Goal: Check status: Check status

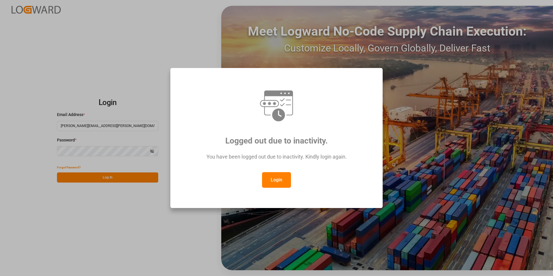
click at [267, 175] on button "Login" at bounding box center [276, 180] width 29 height 16
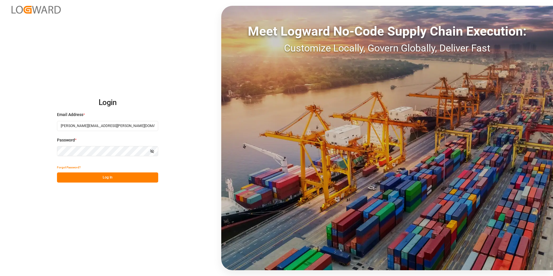
click at [130, 176] on button "Log In" at bounding box center [107, 177] width 101 height 10
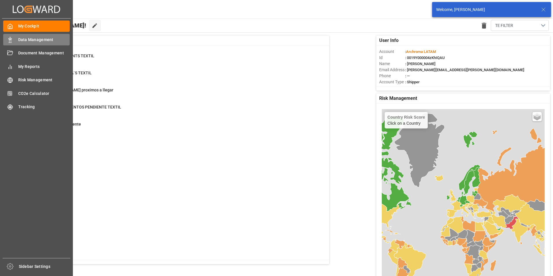
click at [13, 41] on div "Data Management Data Management" at bounding box center [36, 39] width 67 height 11
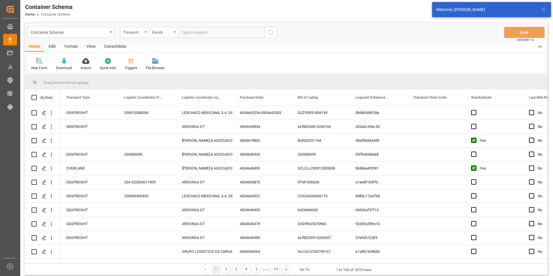
click at [106, 33] on div "Container Schema" at bounding box center [69, 31] width 77 height 7
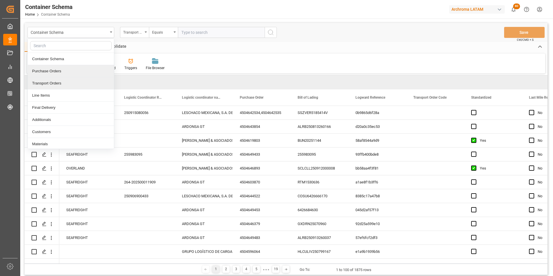
click at [67, 73] on div "Purchase Orders" at bounding box center [71, 71] width 86 height 12
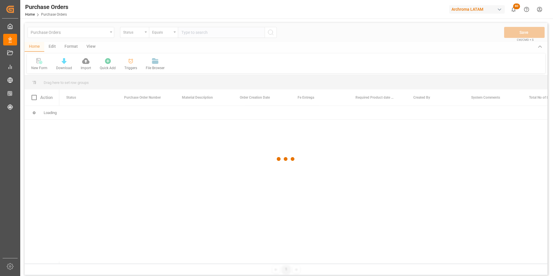
click at [145, 33] on div at bounding box center [286, 159] width 523 height 272
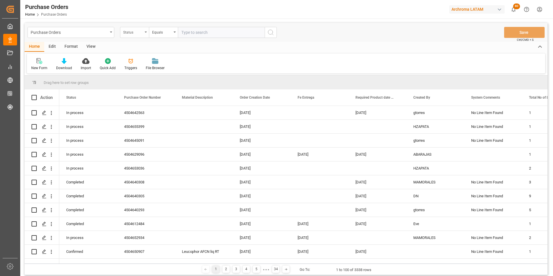
click at [145, 33] on div "Status" at bounding box center [134, 32] width 29 height 11
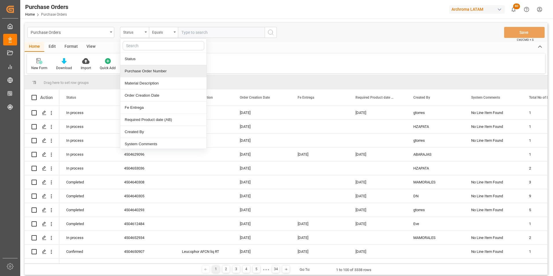
click at [144, 71] on div "Purchase Order Number" at bounding box center [163, 71] width 86 height 12
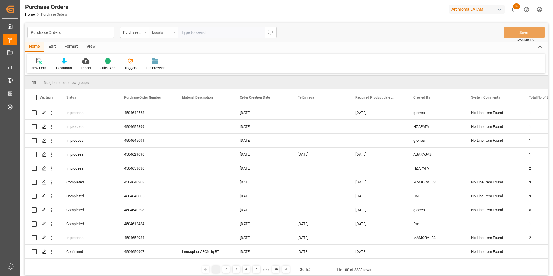
click at [162, 34] on div "Equals" at bounding box center [162, 31] width 20 height 7
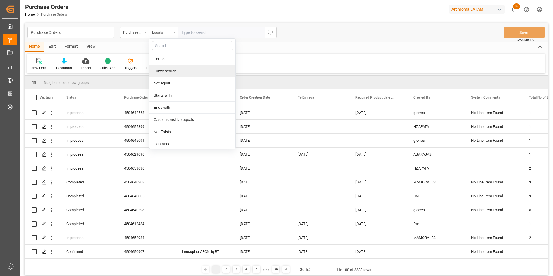
click at [176, 70] on div "Fuzzy search" at bounding box center [192, 71] width 86 height 12
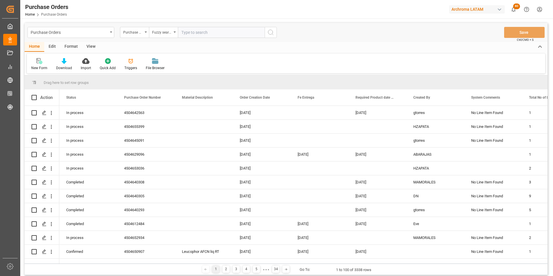
paste input "4504656915"
type input "4504656915"
click at [266, 33] on button "search button" at bounding box center [271, 32] width 12 height 11
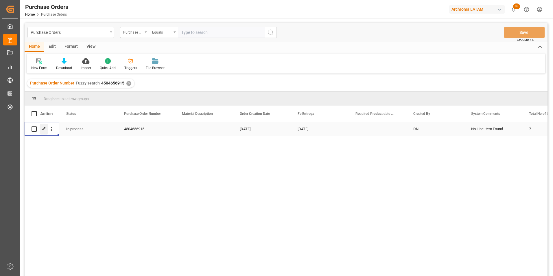
click at [45, 130] on icon "Press SPACE to select this row." at bounding box center [44, 129] width 5 height 5
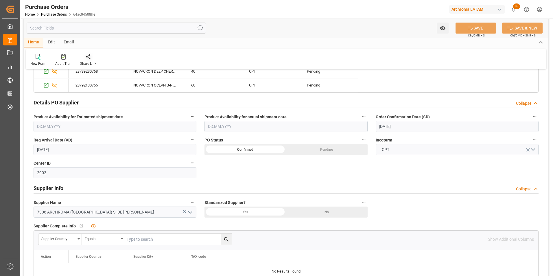
scroll to position [231, 0]
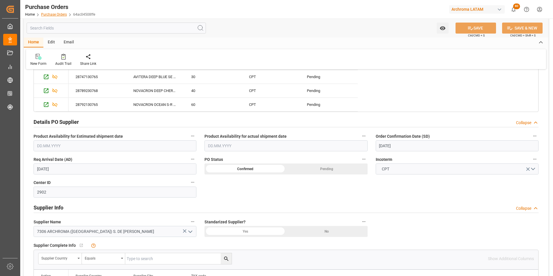
click at [56, 15] on link "Purchase Orders" at bounding box center [54, 14] width 26 height 4
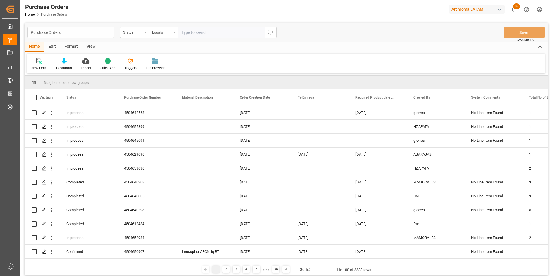
click at [88, 36] on div "Purchase Orders" at bounding box center [70, 32] width 87 height 11
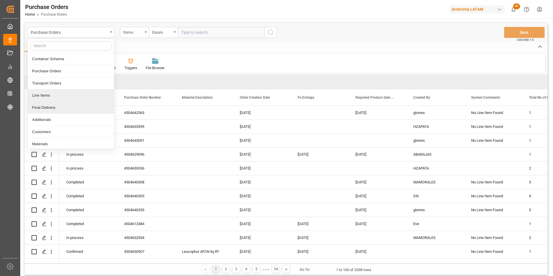
click at [70, 106] on div "Final Delivery" at bounding box center [71, 107] width 86 height 12
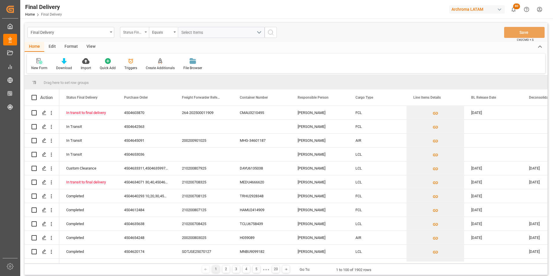
click at [139, 35] on div "Status Final Delivery" at bounding box center [134, 32] width 29 height 11
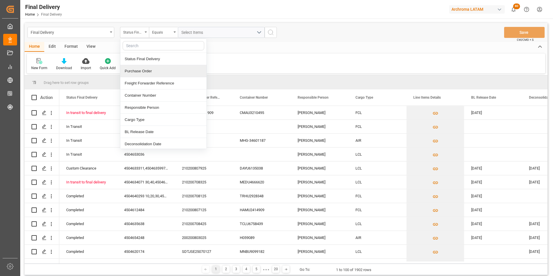
click at [146, 72] on div "Purchase Order" at bounding box center [163, 71] width 86 height 12
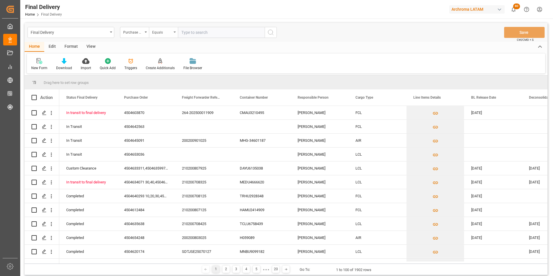
click at [164, 29] on div "Equals" at bounding box center [162, 31] width 20 height 7
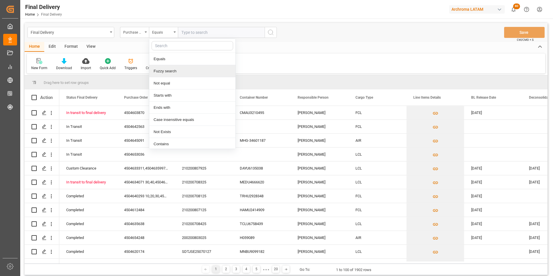
click at [171, 67] on div "Fuzzy search" at bounding box center [192, 71] width 86 height 12
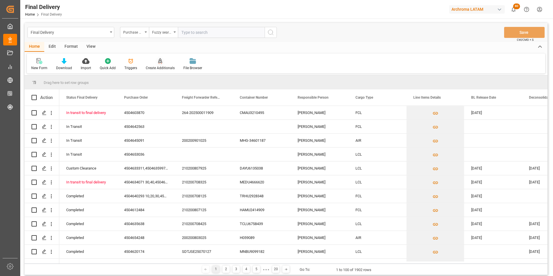
paste input "4504656915"
type input "4504656915"
click at [267, 33] on button "search button" at bounding box center [271, 32] width 12 height 11
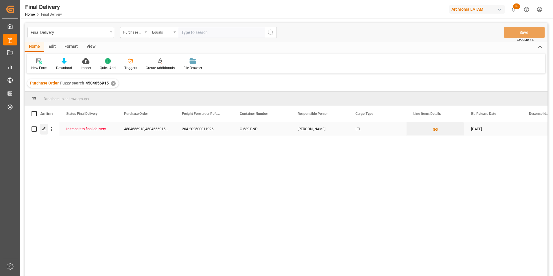
click at [45, 130] on icon "Press SPACE to select this row." at bounding box center [44, 129] width 5 height 5
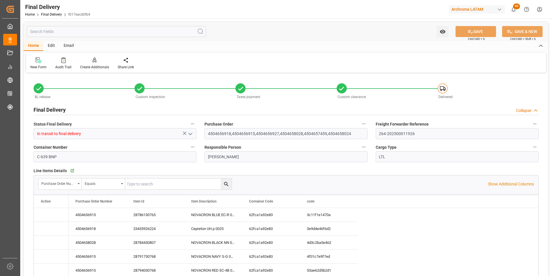
type input "[DATE]"
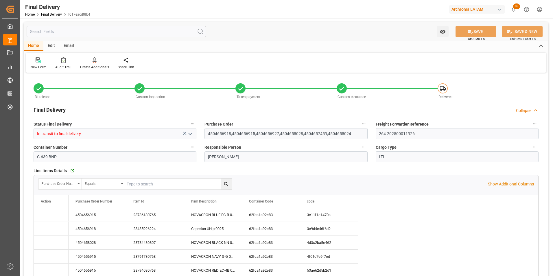
type input "[DATE]"
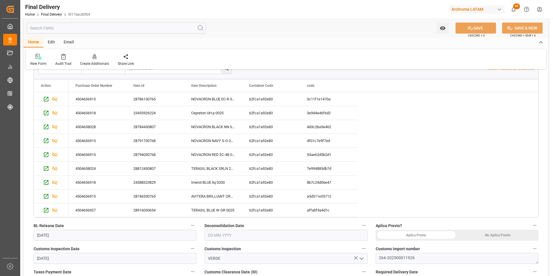
scroll to position [173, 0]
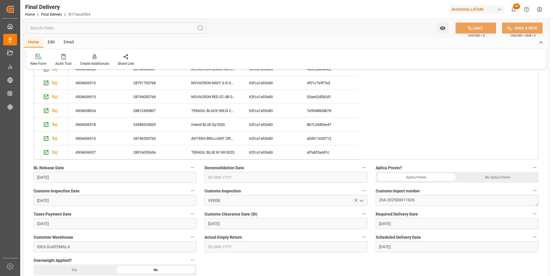
click at [495, 178] on div "No Aplica Previo" at bounding box center [498, 177] width 82 height 11
click at [230, 175] on input "text" at bounding box center [285, 177] width 163 height 11
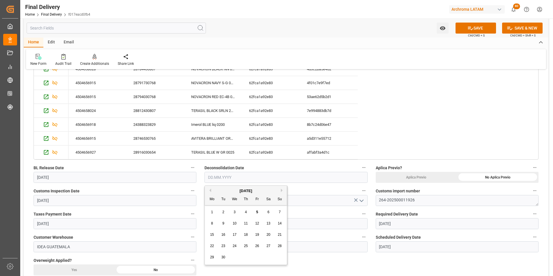
click at [259, 210] on div "5" at bounding box center [257, 212] width 7 height 7
type input "[DATE]"
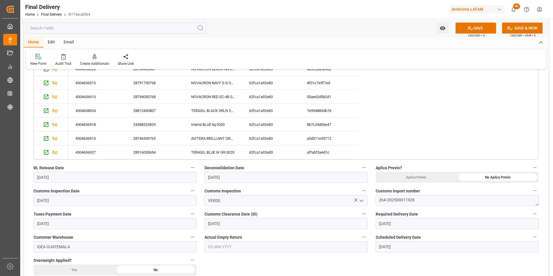
click at [241, 246] on input "text" at bounding box center [285, 246] width 163 height 11
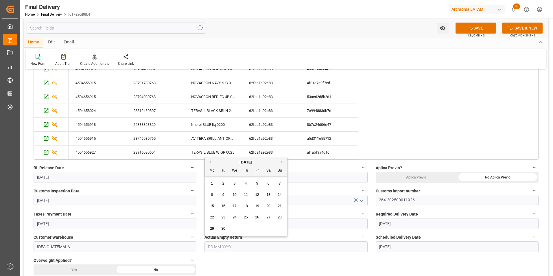
click at [255, 183] on div "5" at bounding box center [257, 183] width 7 height 7
type input "[DATE]"
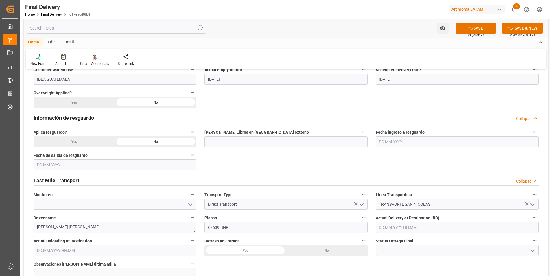
scroll to position [347, 0]
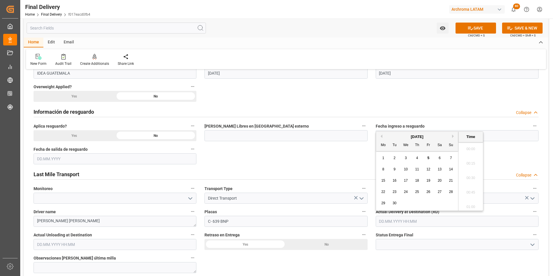
click at [397, 220] on input "text" at bounding box center [457, 221] width 163 height 11
click at [427, 156] on span "5" at bounding box center [428, 158] width 2 height 4
type input "[DATE] 00:00"
click at [396, 245] on input at bounding box center [457, 244] width 163 height 11
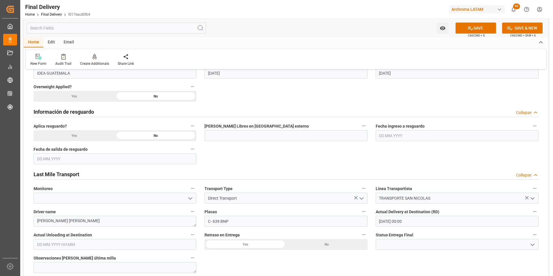
click at [533, 241] on icon "open menu" at bounding box center [532, 244] width 7 height 7
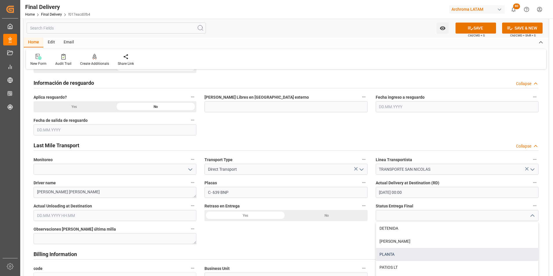
click at [444, 254] on div "PLANTA" at bounding box center [457, 254] width 162 height 13
type input "PLANTA"
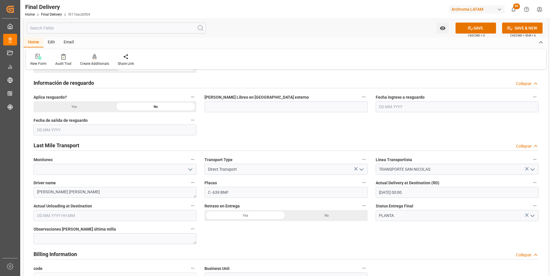
click at [320, 212] on div "No" at bounding box center [327, 215] width 82 height 11
click at [69, 215] on input "text" at bounding box center [115, 215] width 163 height 11
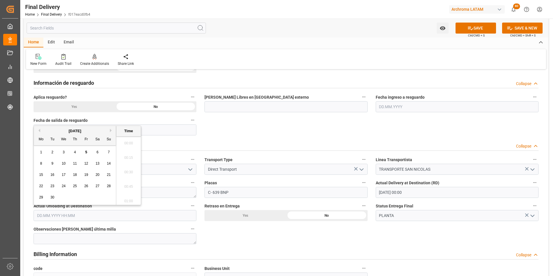
scroll to position [768, 0]
click at [86, 152] on span "5" at bounding box center [86, 152] width 2 height 4
type input "[DATE] 00:00"
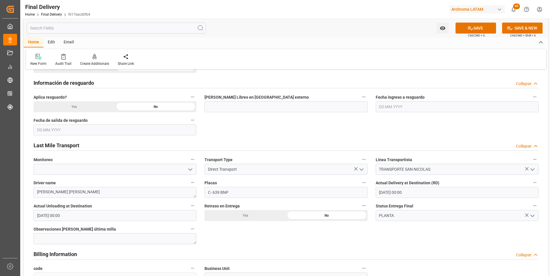
click at [206, 238] on div "BL release Custom inspection Taxes payment Custom clearance Delivered Final Del…" at bounding box center [286, 125] width 525 height 855
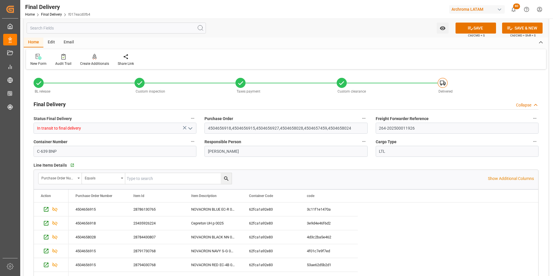
scroll to position [0, 0]
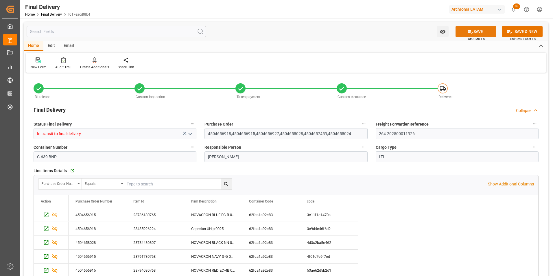
click at [479, 31] on button "SAVE" at bounding box center [475, 31] width 40 height 11
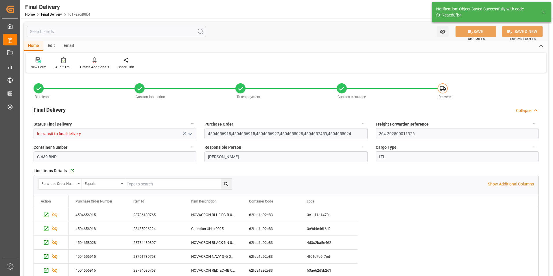
type textarea "1"
type input "Unloaded"
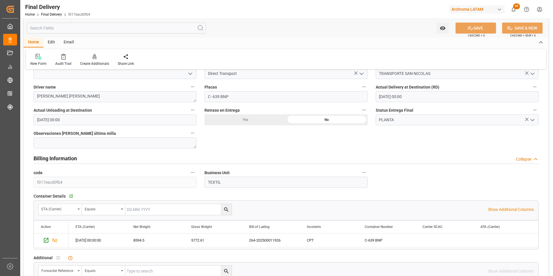
scroll to position [520, 0]
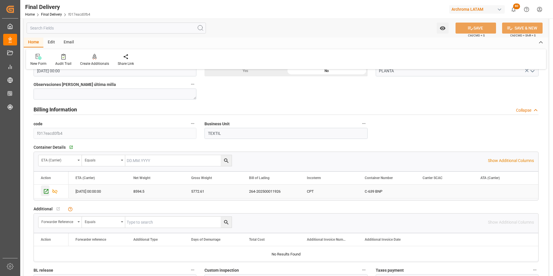
click at [48, 193] on icon "Press SPACE to select this row." at bounding box center [46, 191] width 6 height 6
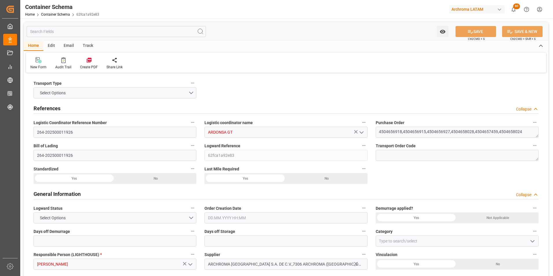
type input "0"
type input "14"
type input "251"
type input "8594.5"
type input "5772.61"
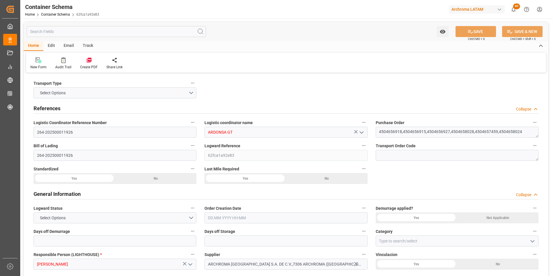
type input "HNHAC"
type input "27.08.2025 17:30"
type input "[DATE]"
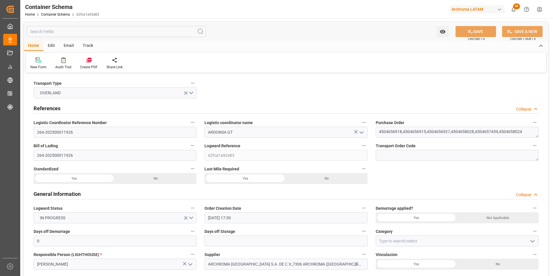
type input "[DATE]"
type input "02.09.2025 00:00"
type input "03.09.2025 00:00"
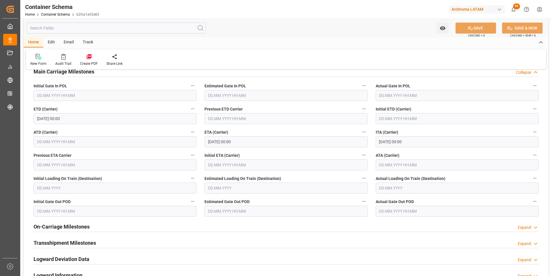
scroll to position [839, 0]
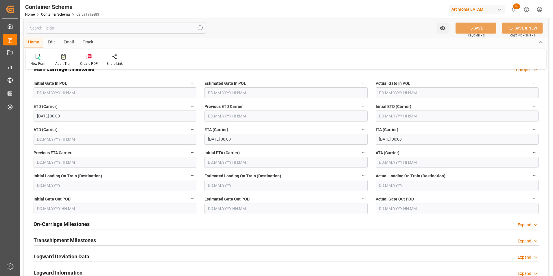
click at [68, 226] on h2 "On-Carriage Milestones" at bounding box center [62, 224] width 56 height 8
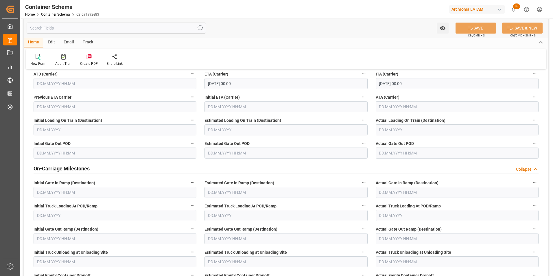
scroll to position [983, 0]
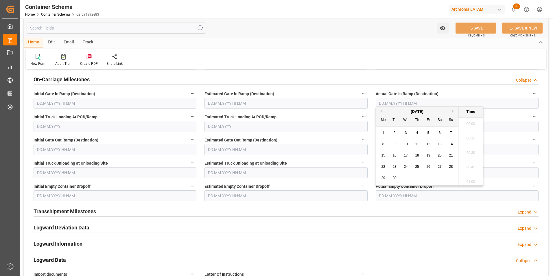
click at [404, 198] on input "text" at bounding box center [457, 195] width 163 height 11
click at [426, 133] on div "5" at bounding box center [428, 133] width 7 height 7
type input "[DATE] 00:00"
click at [212, 194] on input "text" at bounding box center [285, 195] width 163 height 11
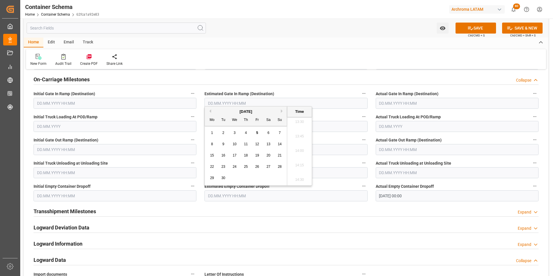
click at [255, 134] on div "5" at bounding box center [257, 133] width 7 height 7
type input "[DATE] 00:00"
click at [470, 31] on button "SAVE" at bounding box center [475, 28] width 40 height 11
